Goal: Task Accomplishment & Management: Complete application form

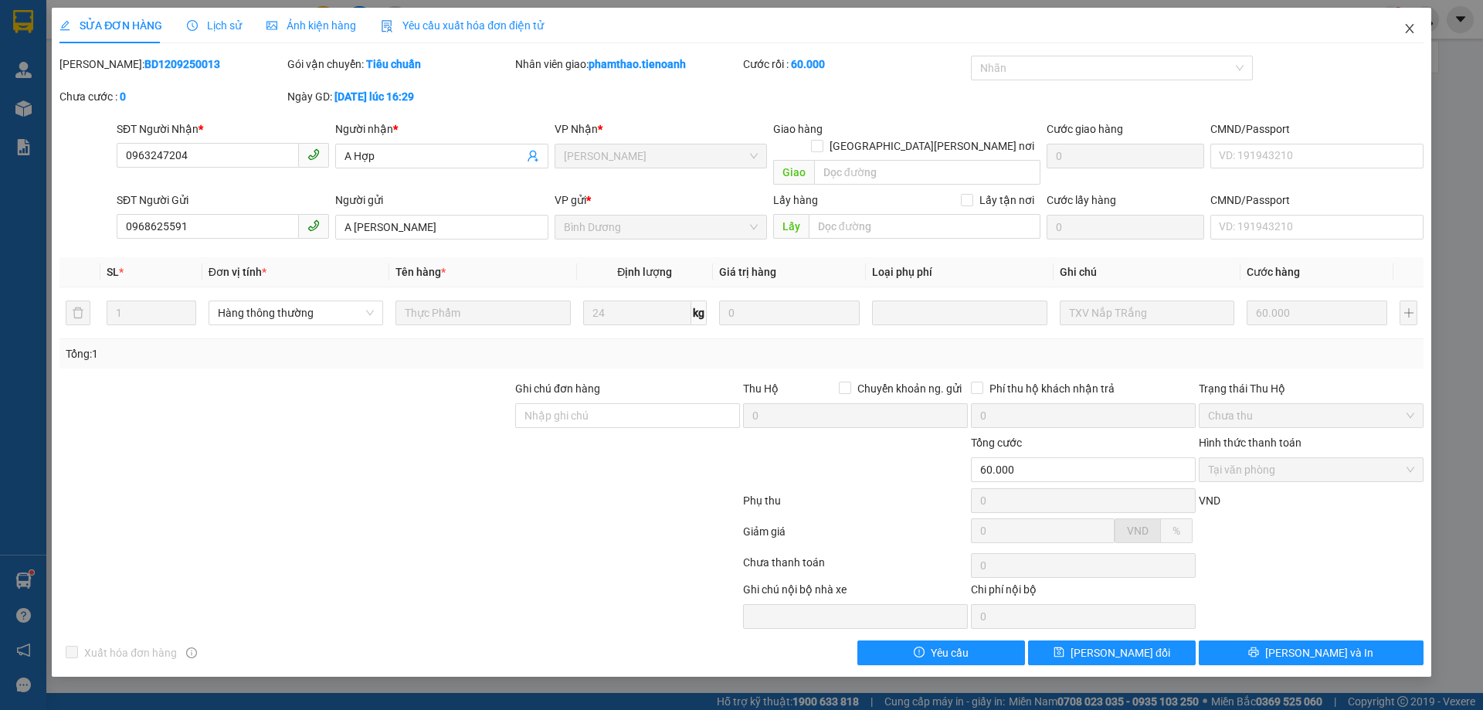
click at [1398, 28] on span "Close" at bounding box center [1409, 29] width 43 height 43
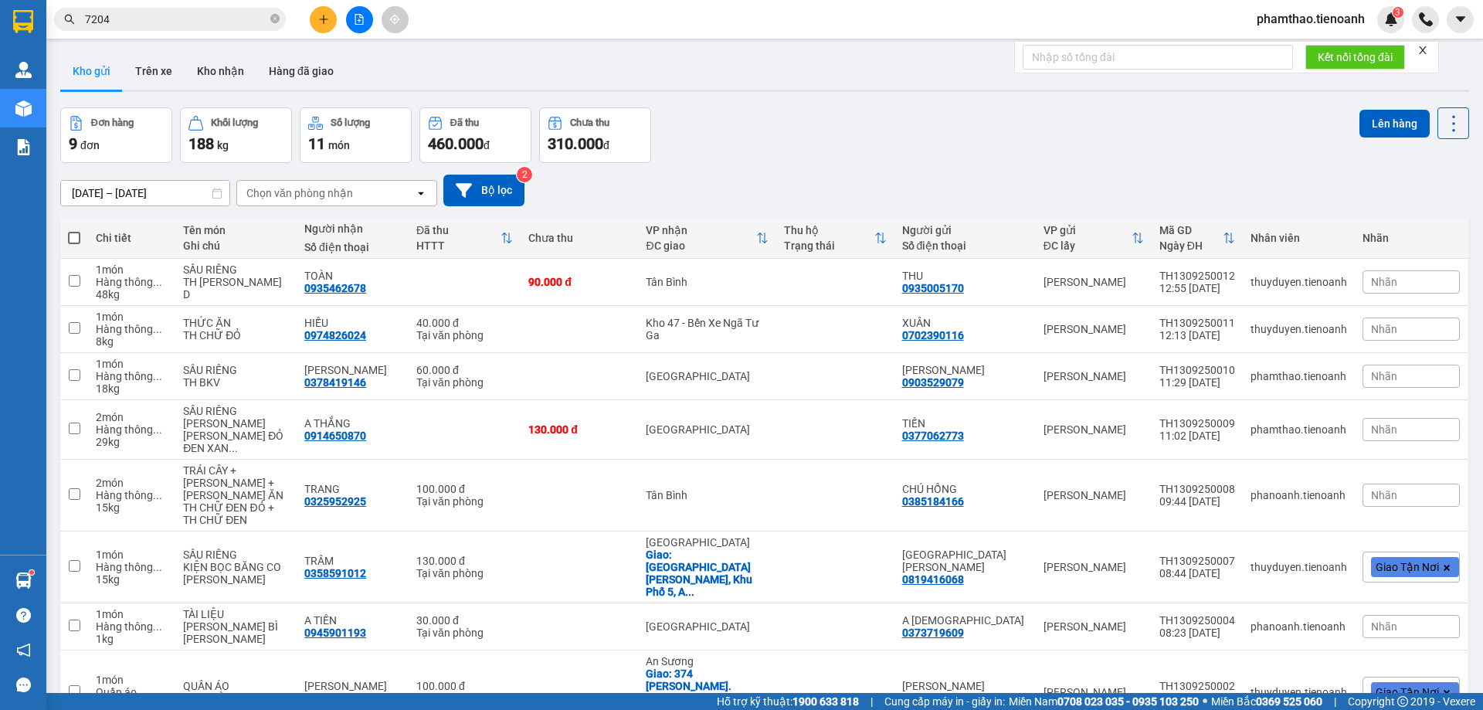
click at [278, 25] on span at bounding box center [274, 19] width 9 height 15
click at [230, 14] on input "text" at bounding box center [176, 19] width 182 height 17
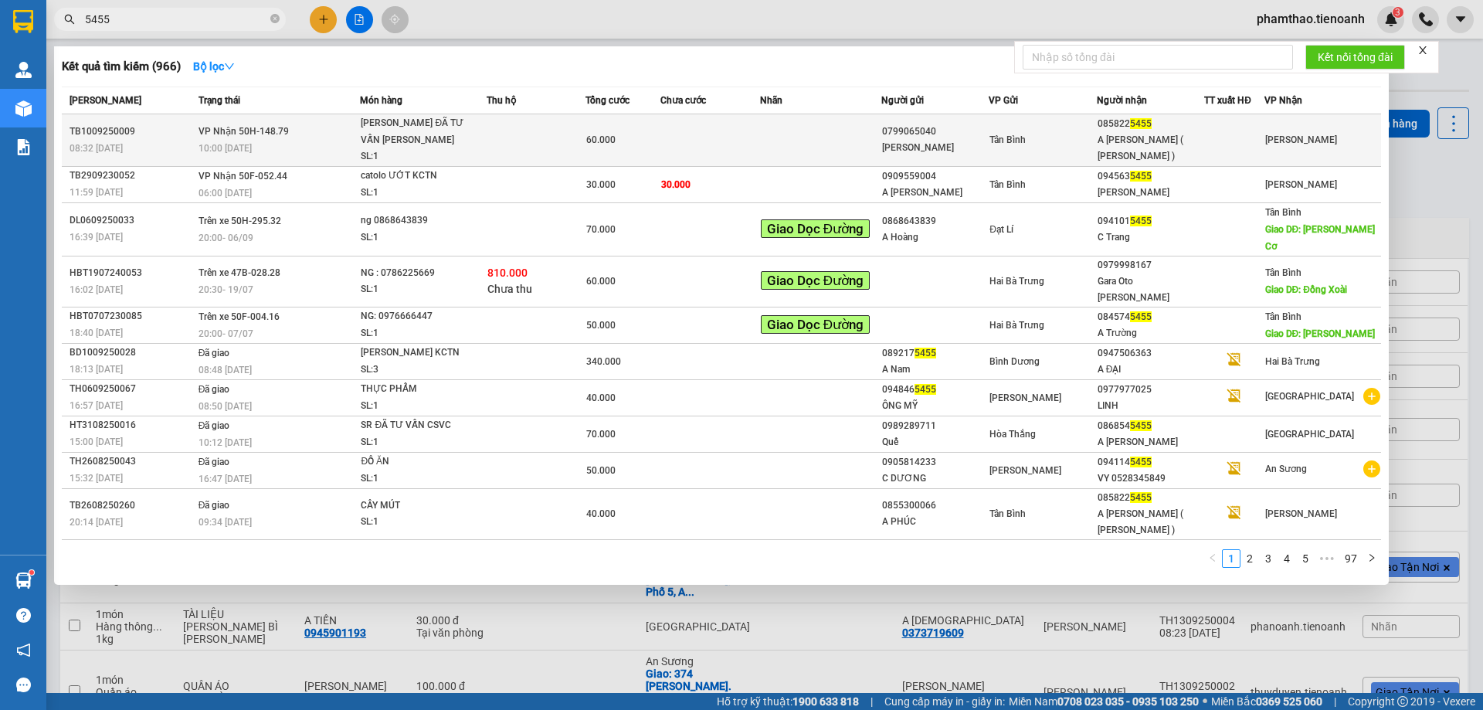
type input "5455"
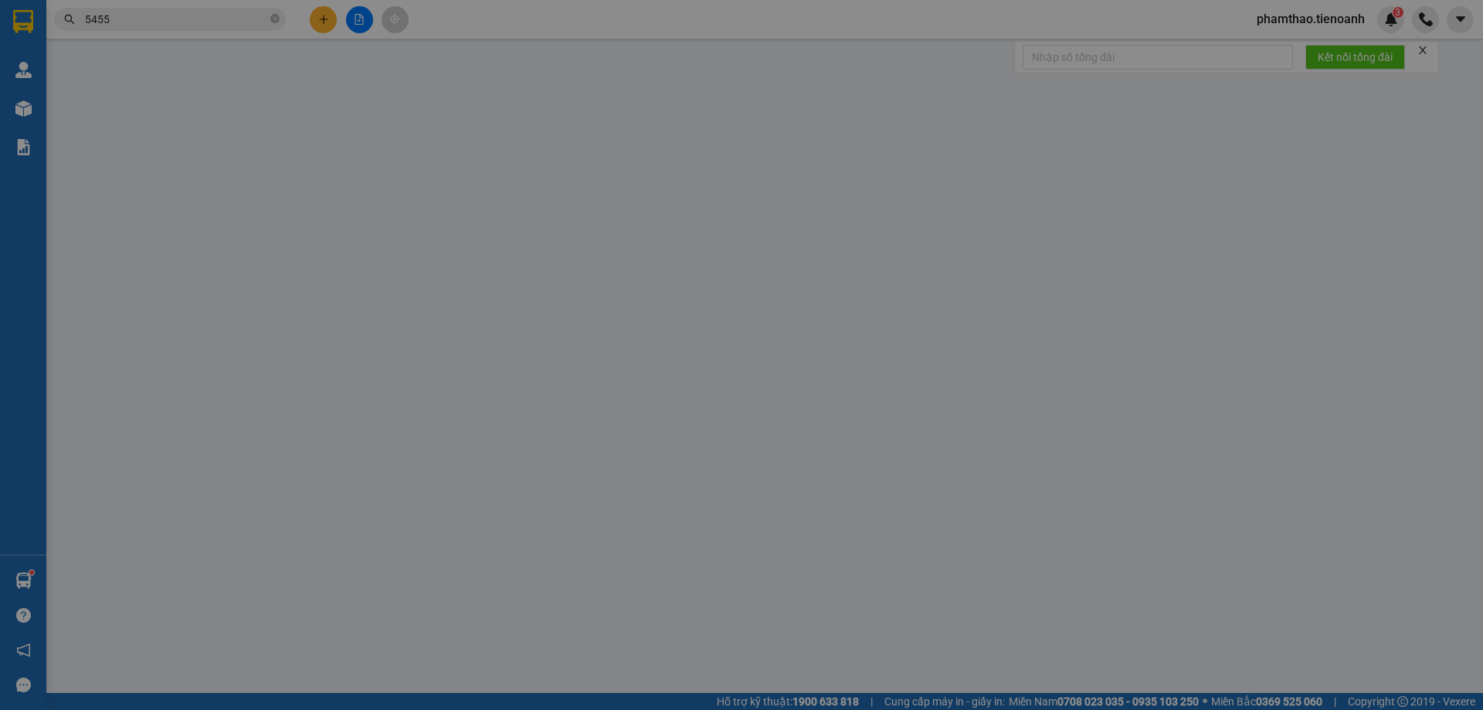
type input "0858225455"
type input "A [PERSON_NAME] ( [PERSON_NAME] )"
type input "0799065040"
type input "[PERSON_NAME]"
type input "60.000"
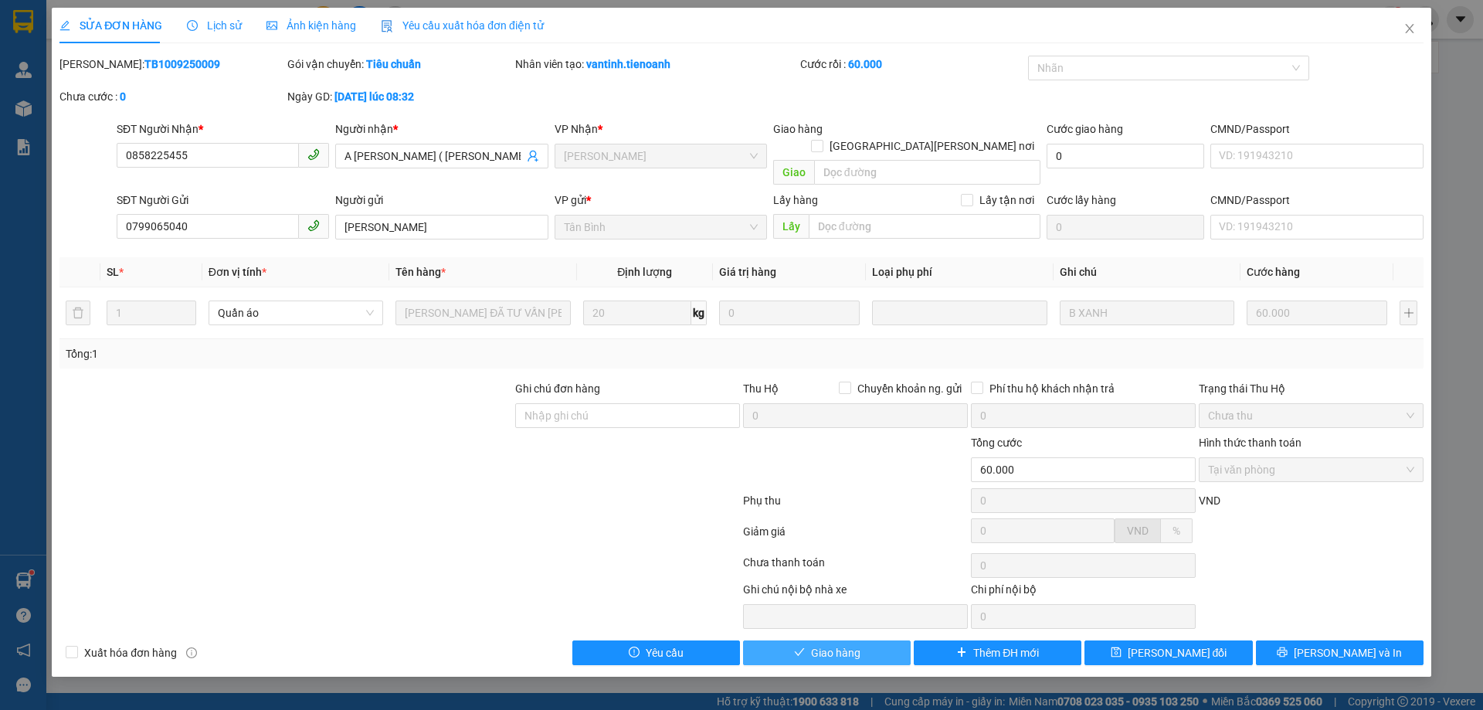
click at [819, 644] on span "Giao hàng" at bounding box center [835, 652] width 49 height 17
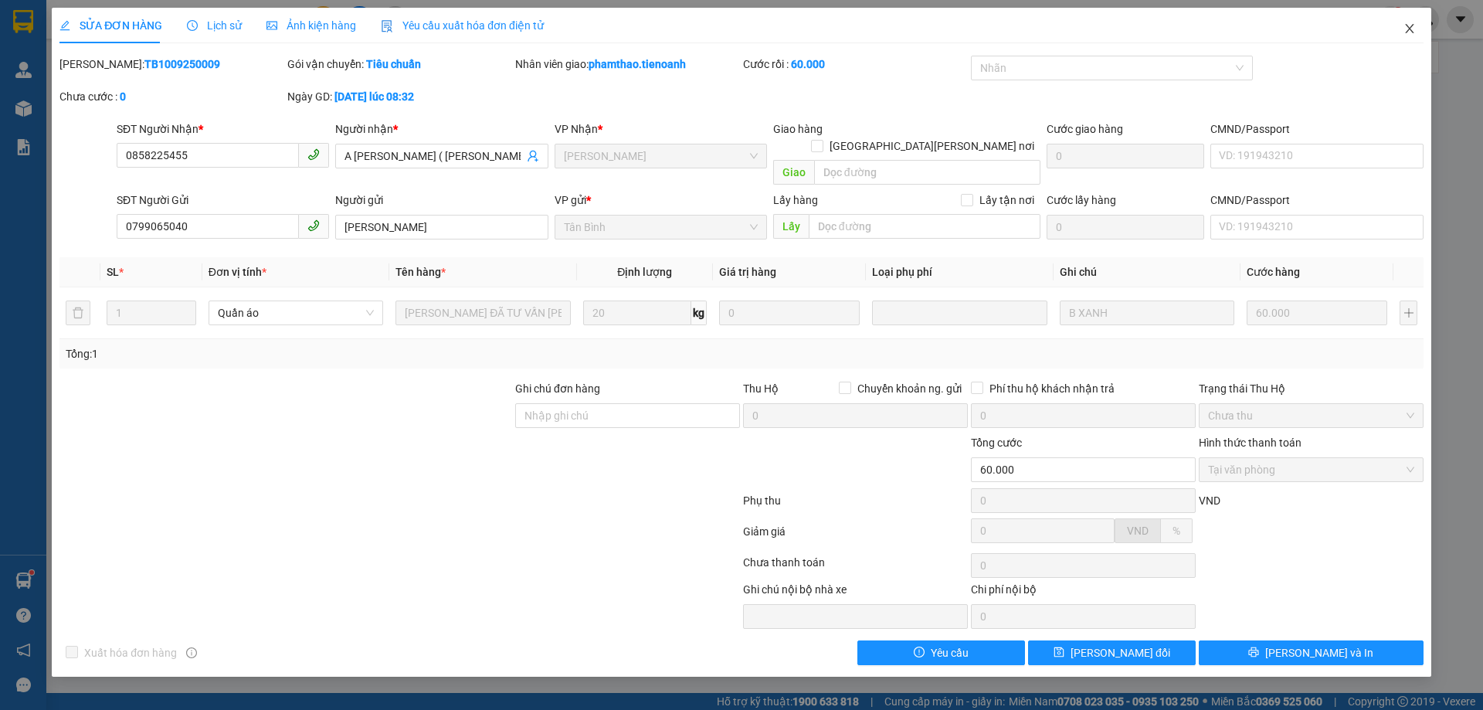
click at [1414, 31] on icon "close" at bounding box center [1409, 28] width 12 height 12
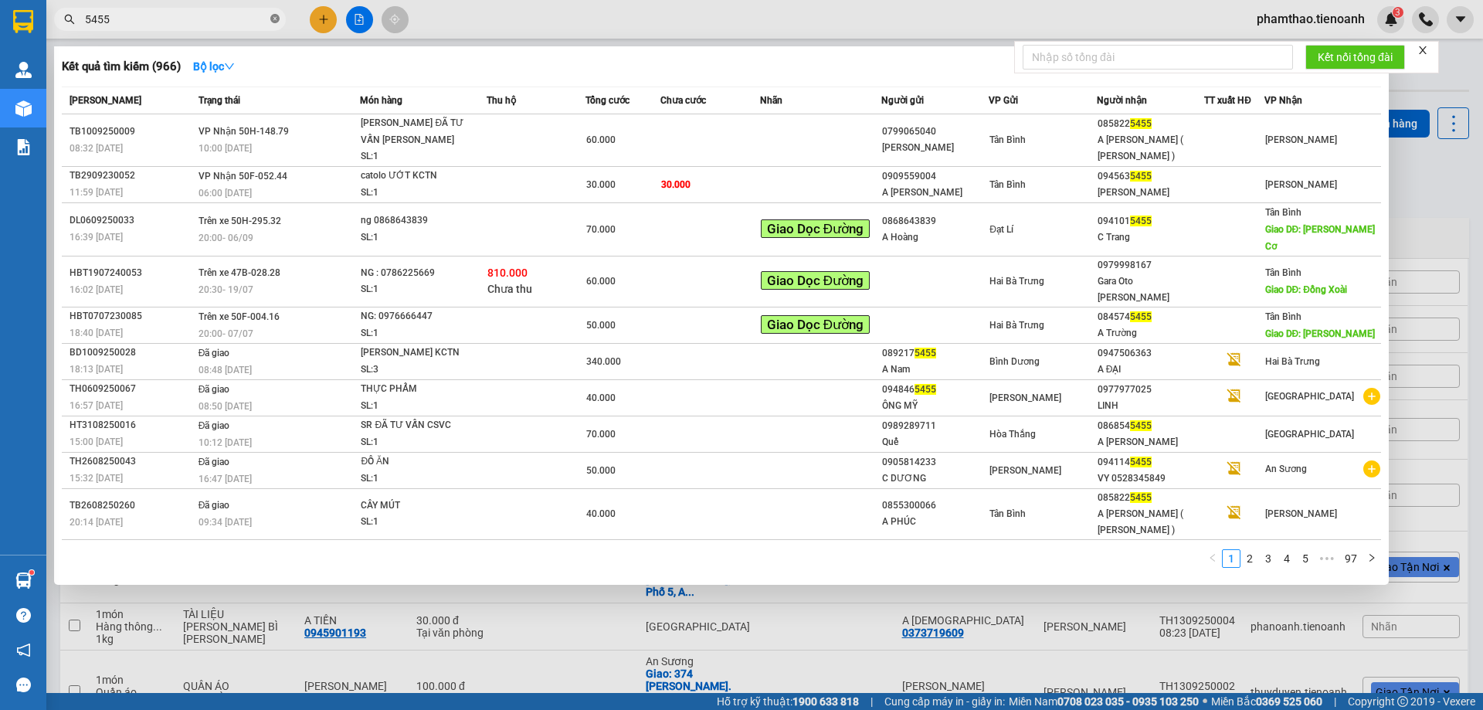
click at [276, 20] on icon "close-circle" at bounding box center [274, 18] width 9 height 9
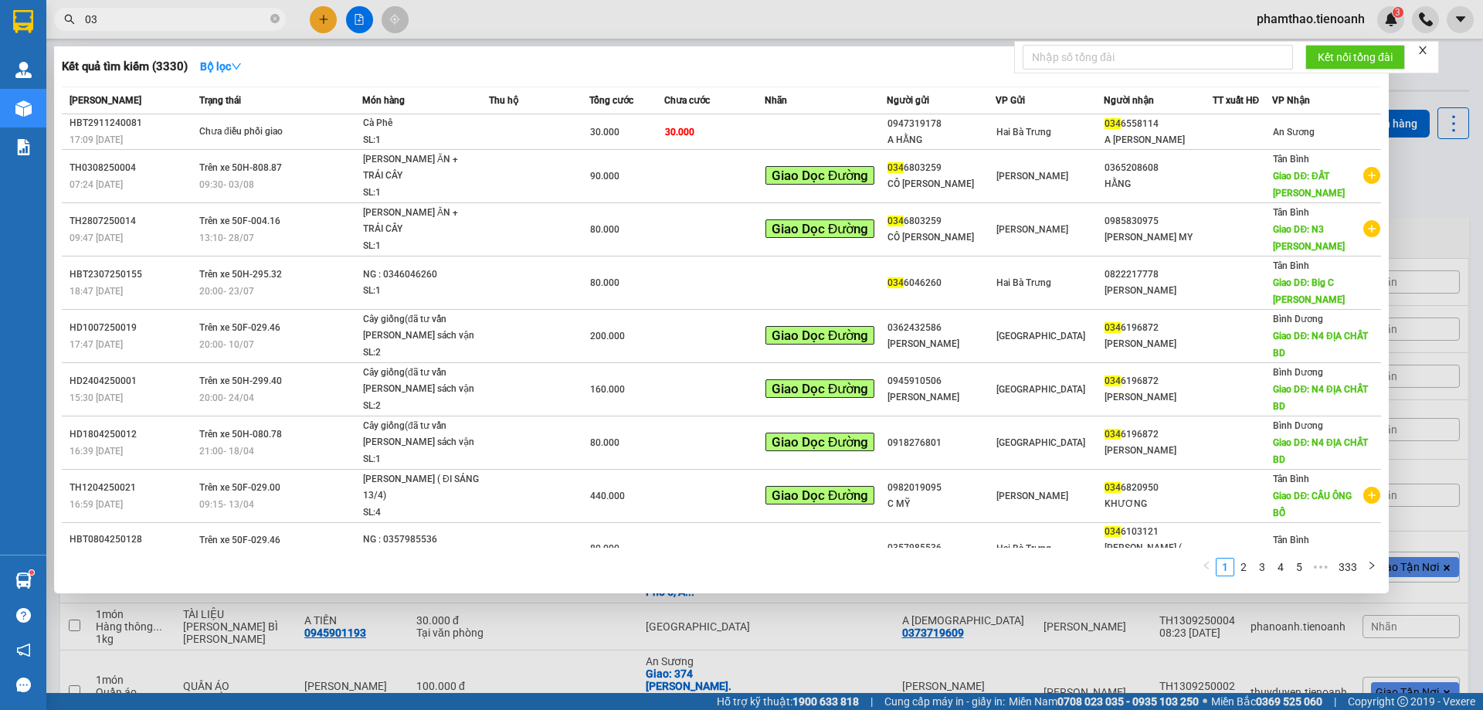
type input "0"
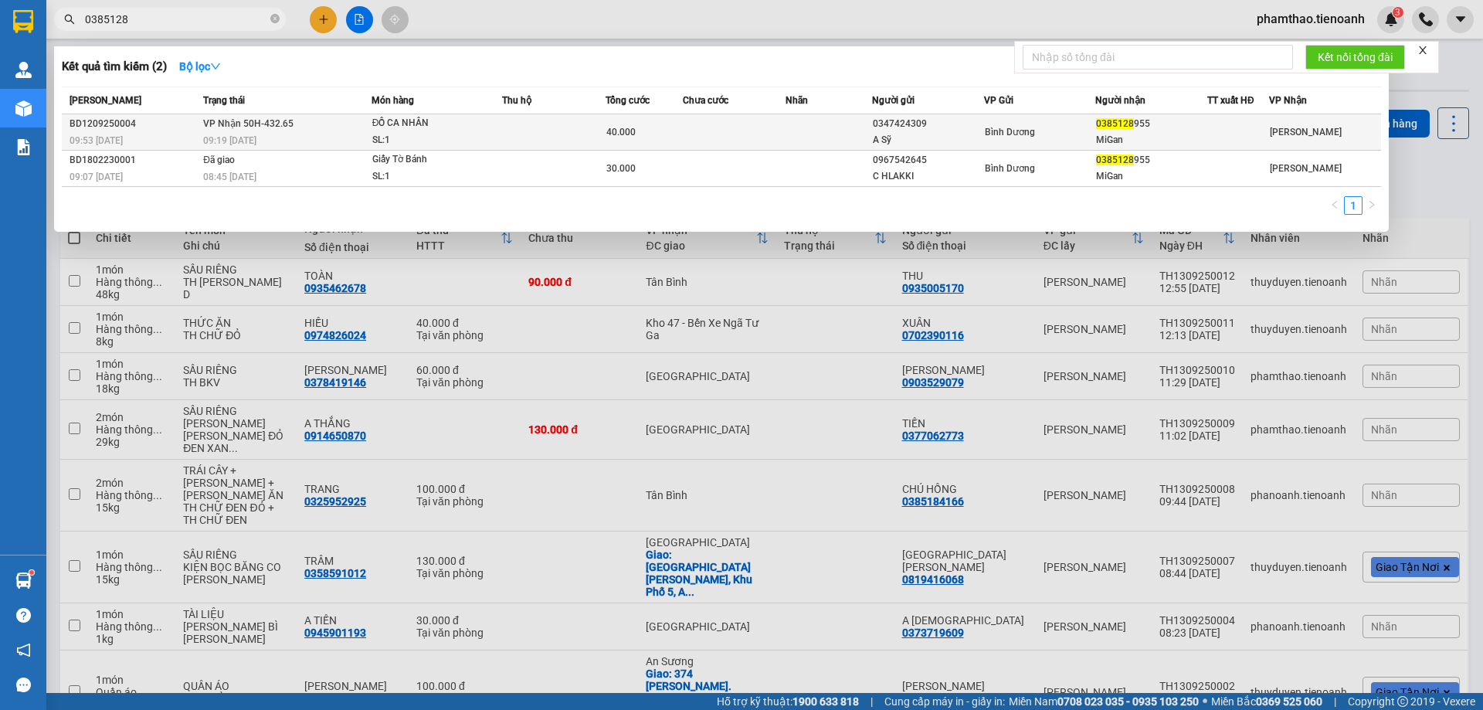
type input "0385128"
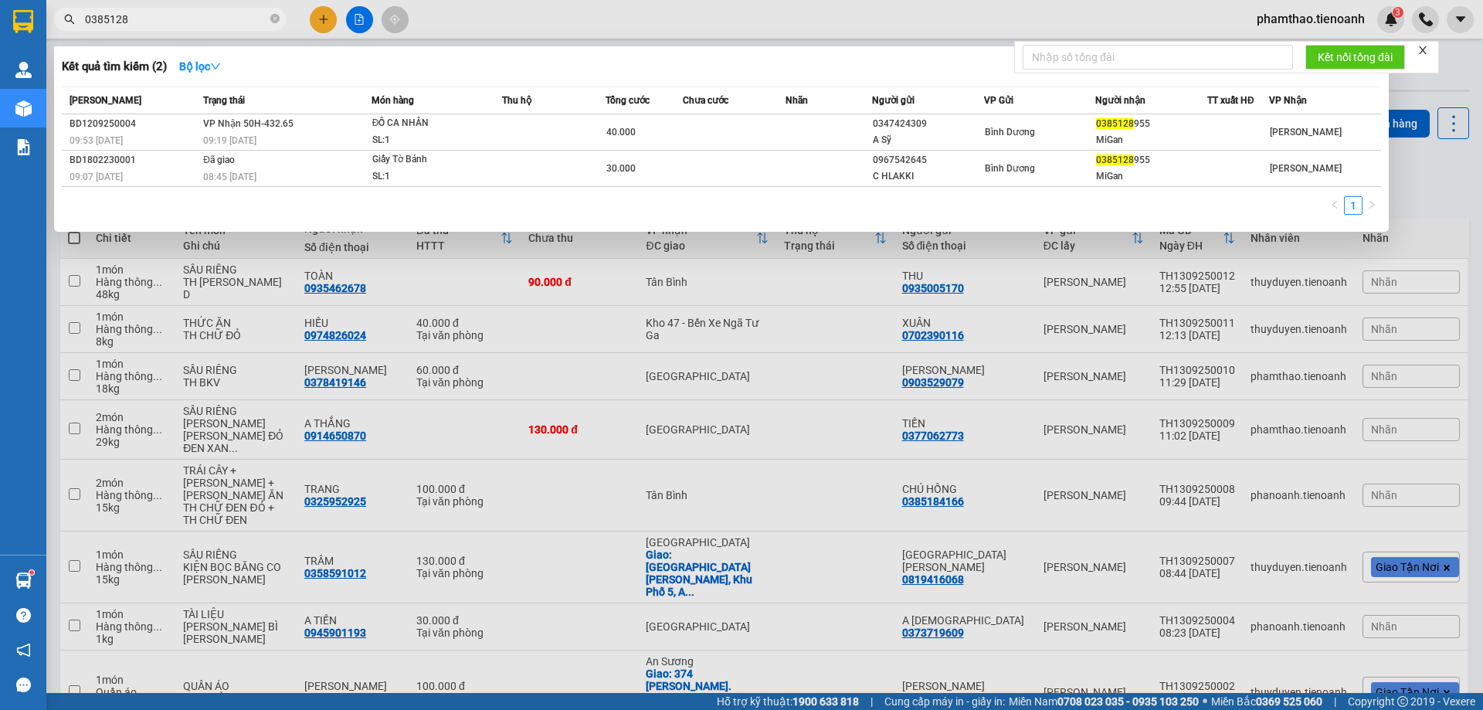
click at [954, 134] on div "A Sỹ" at bounding box center [928, 140] width 110 height 16
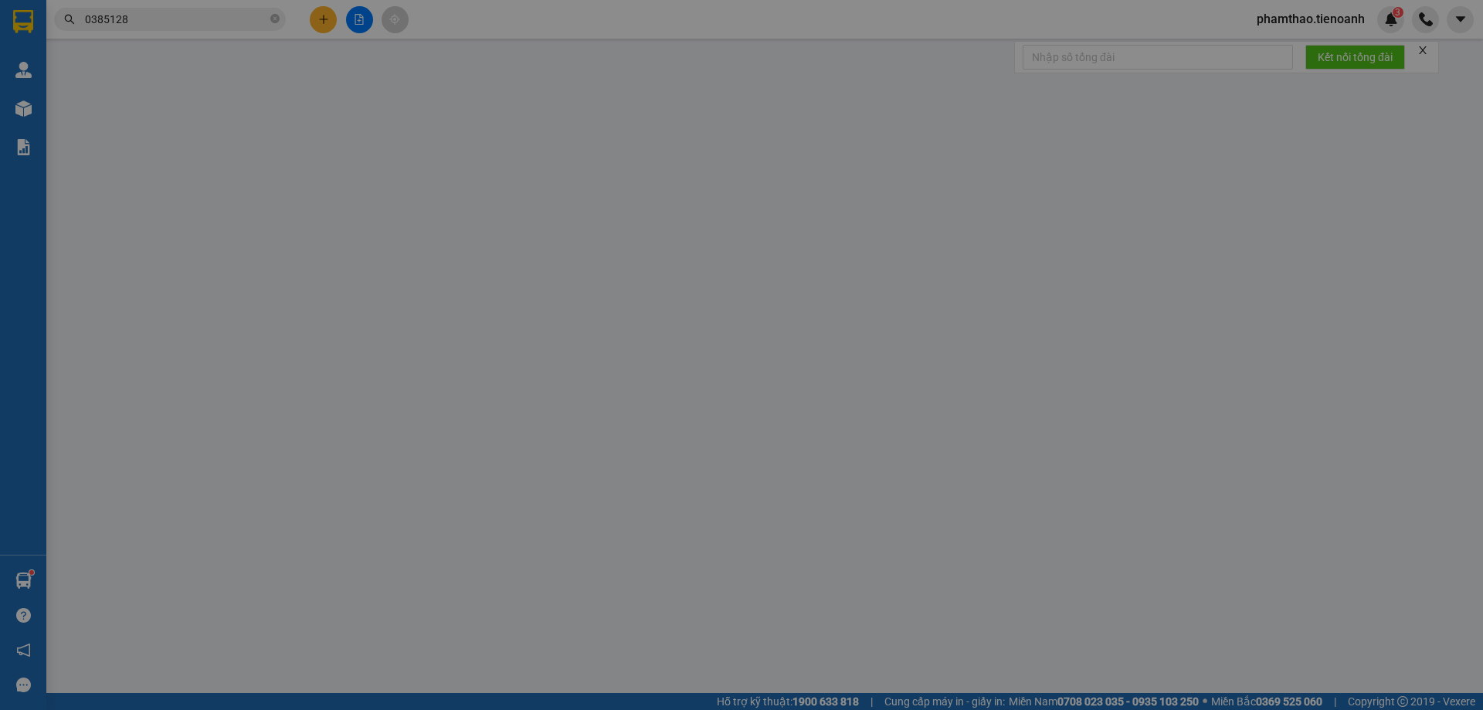
type input "0385128955"
type input "MiGan"
type input "0347424309"
type input "A Sỹ"
type input "40.000"
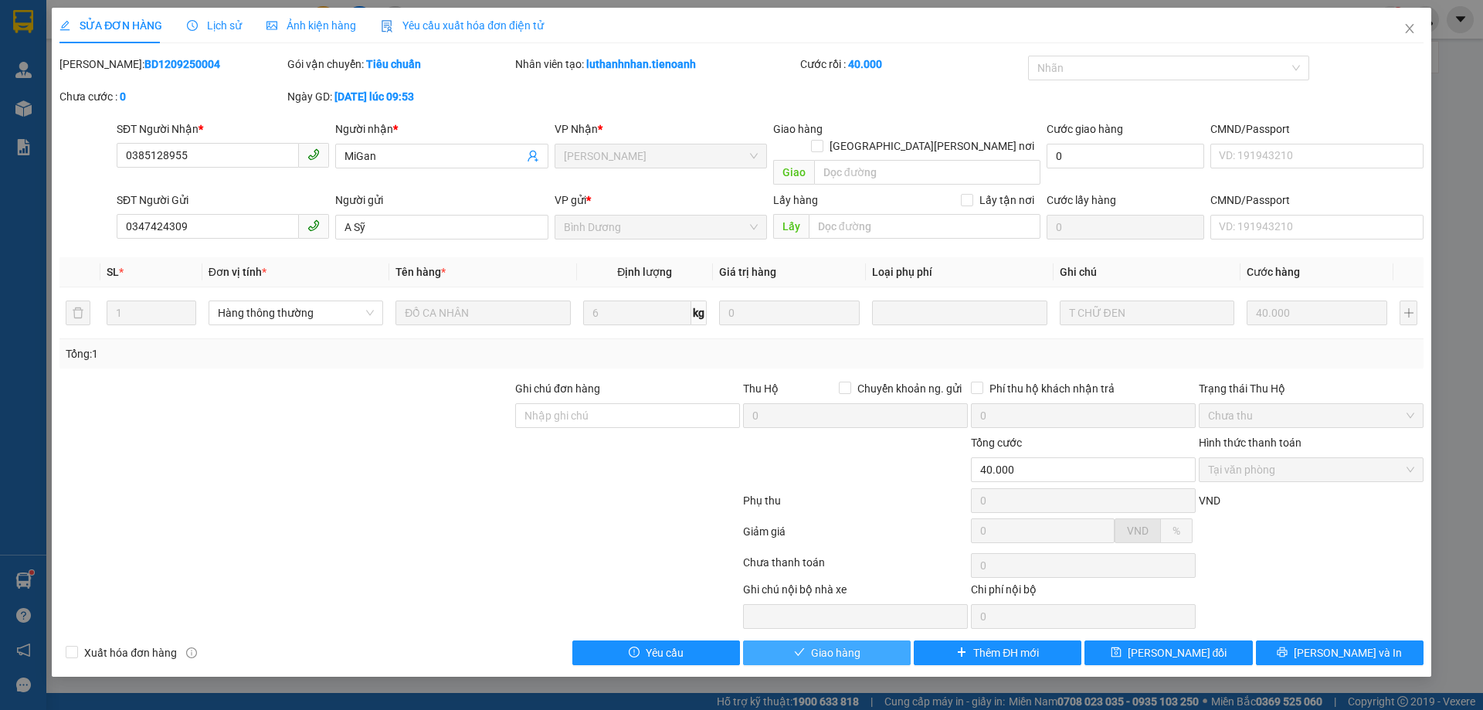
click at [825, 644] on span "Giao hàng" at bounding box center [835, 652] width 49 height 17
